Goal: Use online tool/utility

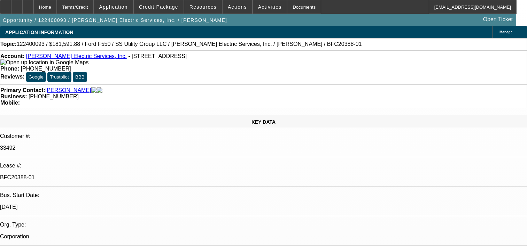
select select "0.1"
select select "0"
select select "6"
select select "0.1"
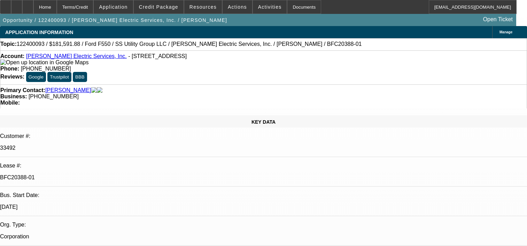
select select "0"
select select "6"
select select "0.2"
select select "2"
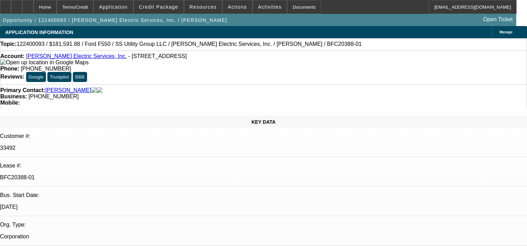
select select "2"
select select "0"
select select "6"
select select "0.15"
select select "0"
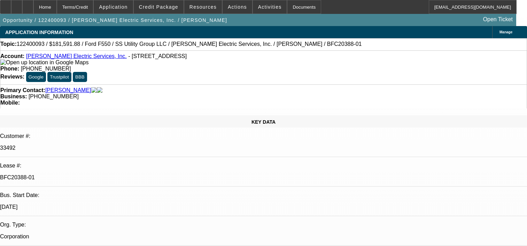
select select "0"
select select "6"
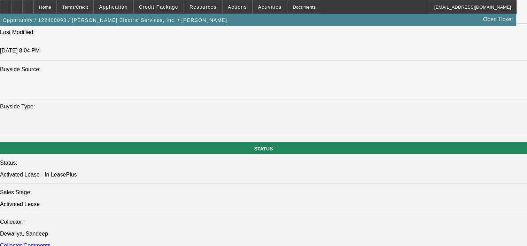
scroll to position [659, 0]
